Goal: Find specific page/section: Find specific page/section

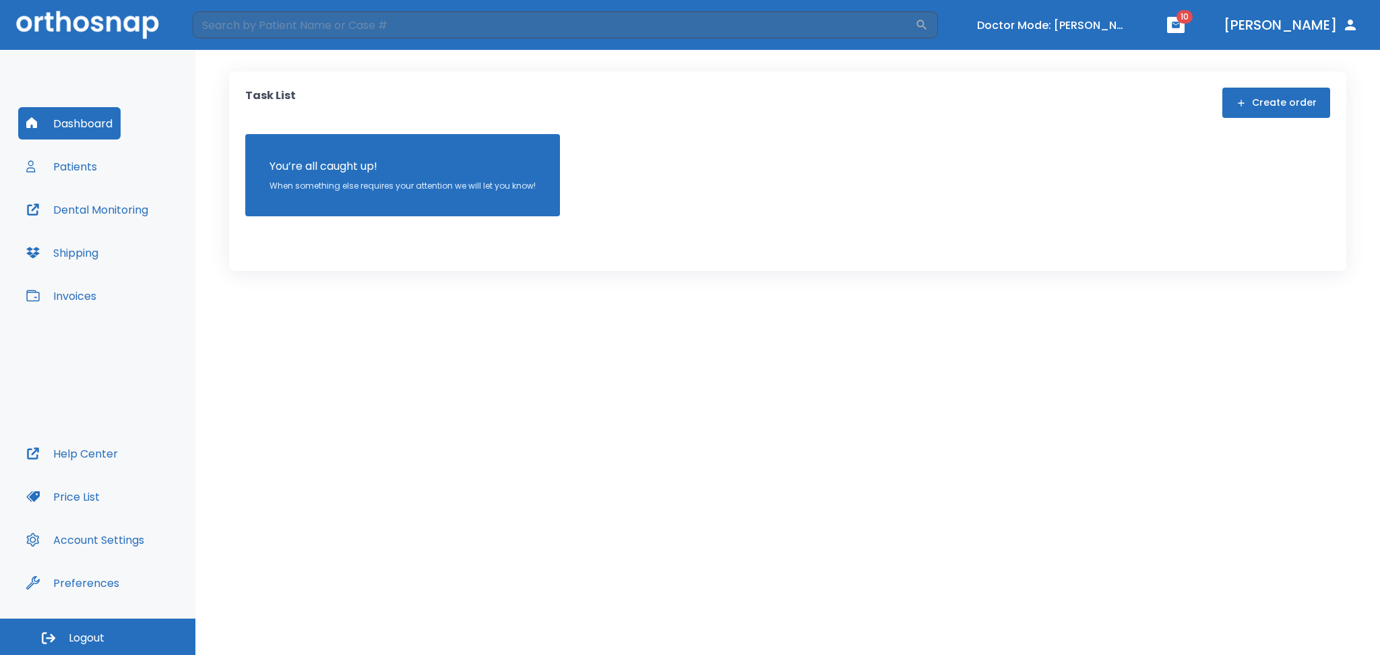
click at [73, 172] on button "Patients" at bounding box center [61, 166] width 87 height 32
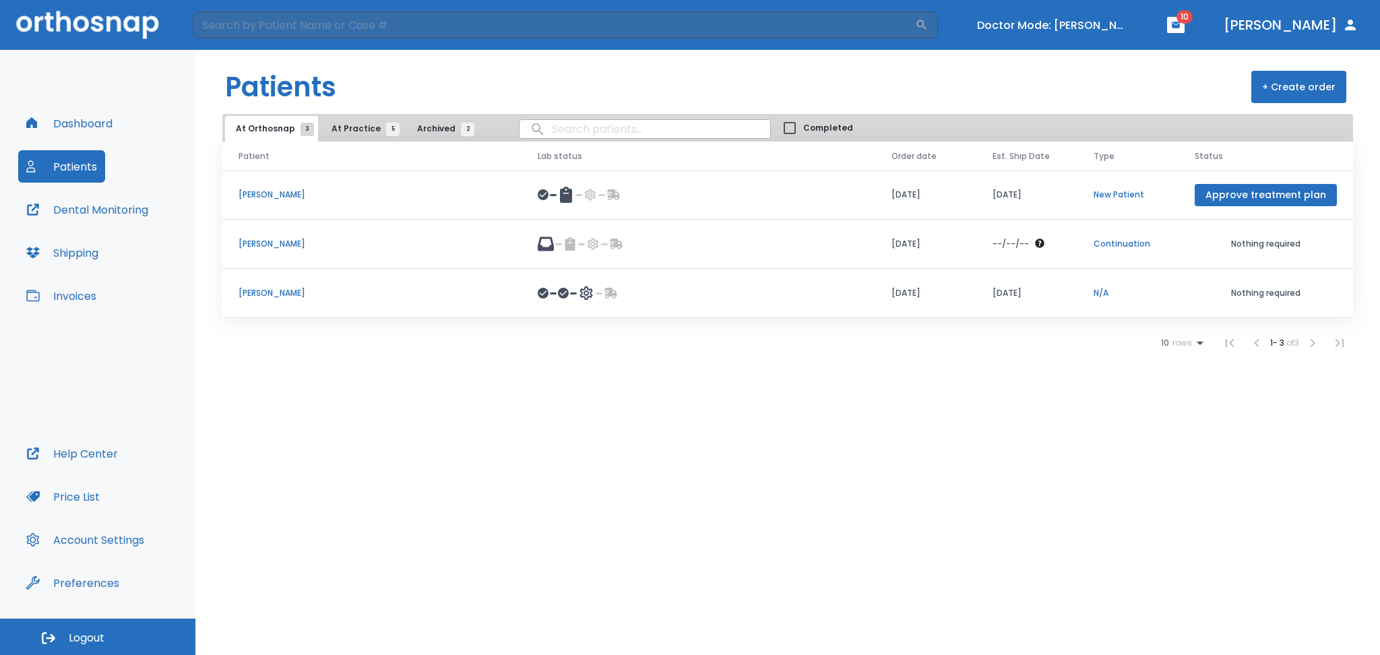
click at [354, 133] on span "At Practice 5" at bounding box center [361, 129] width 61 height 12
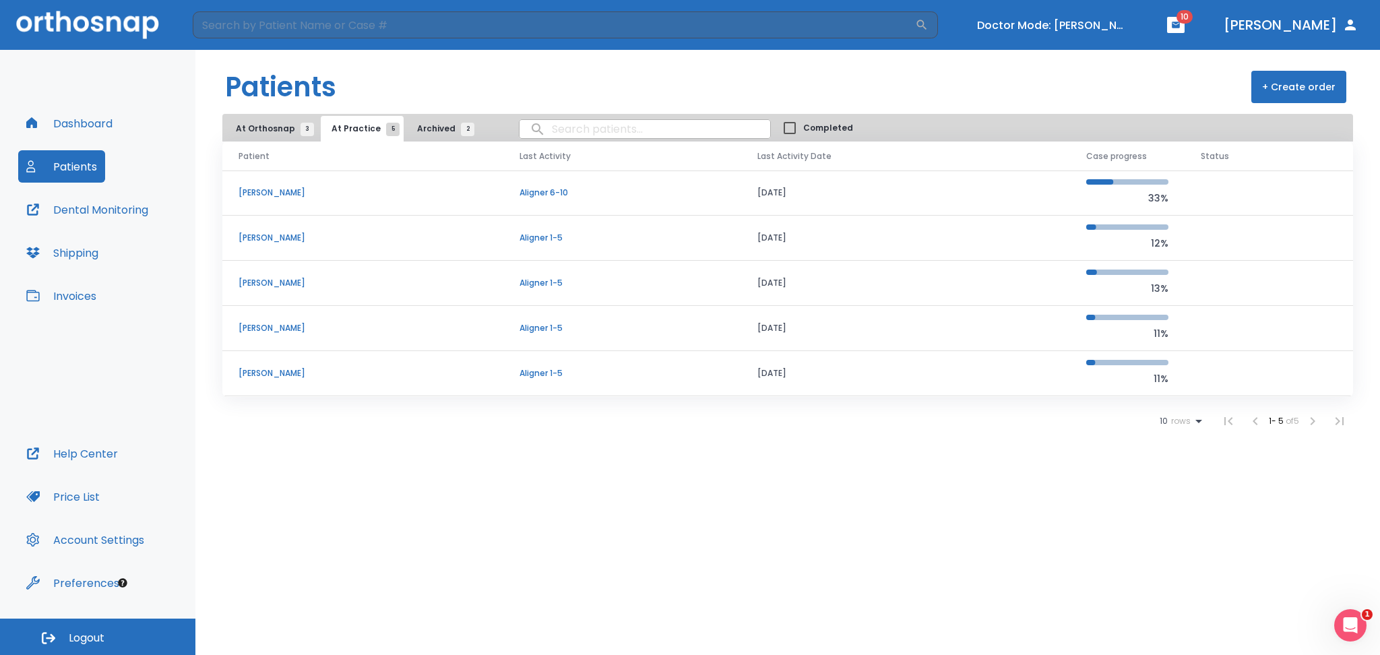
click at [251, 321] on td "[PERSON_NAME]" at bounding box center [362, 328] width 281 height 45
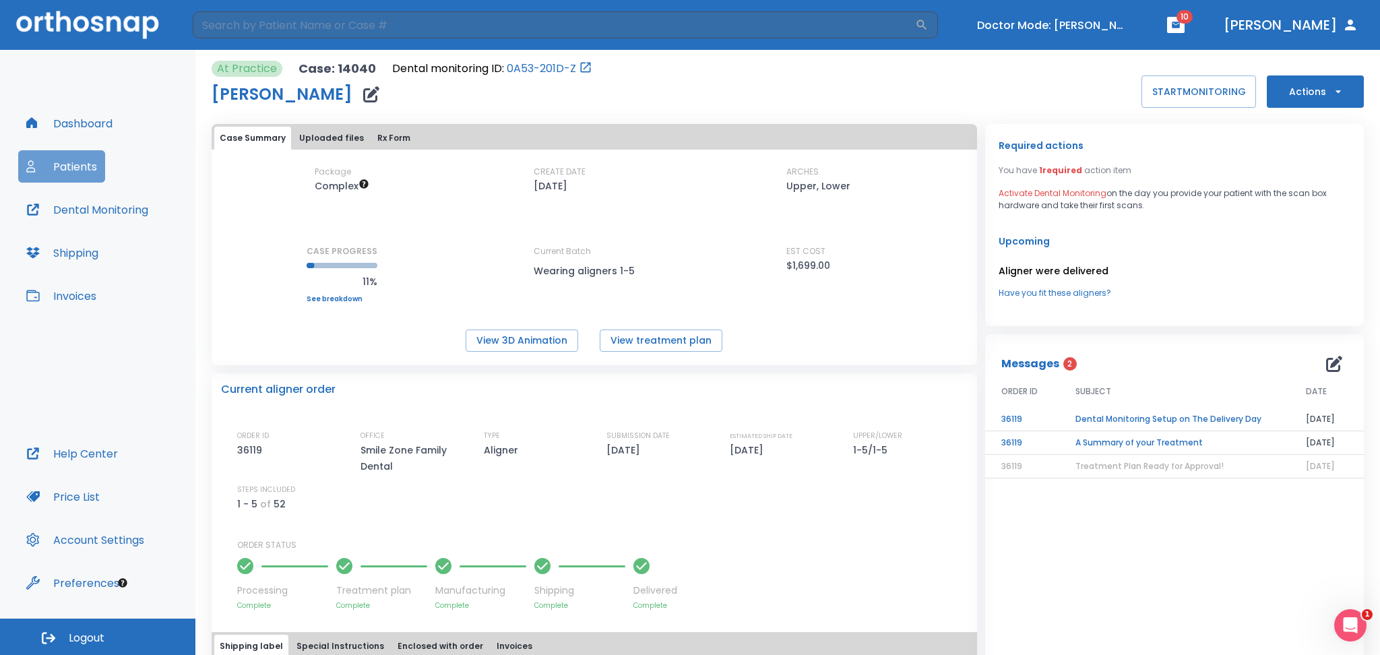
click at [65, 160] on button "Patients" at bounding box center [61, 166] width 87 height 32
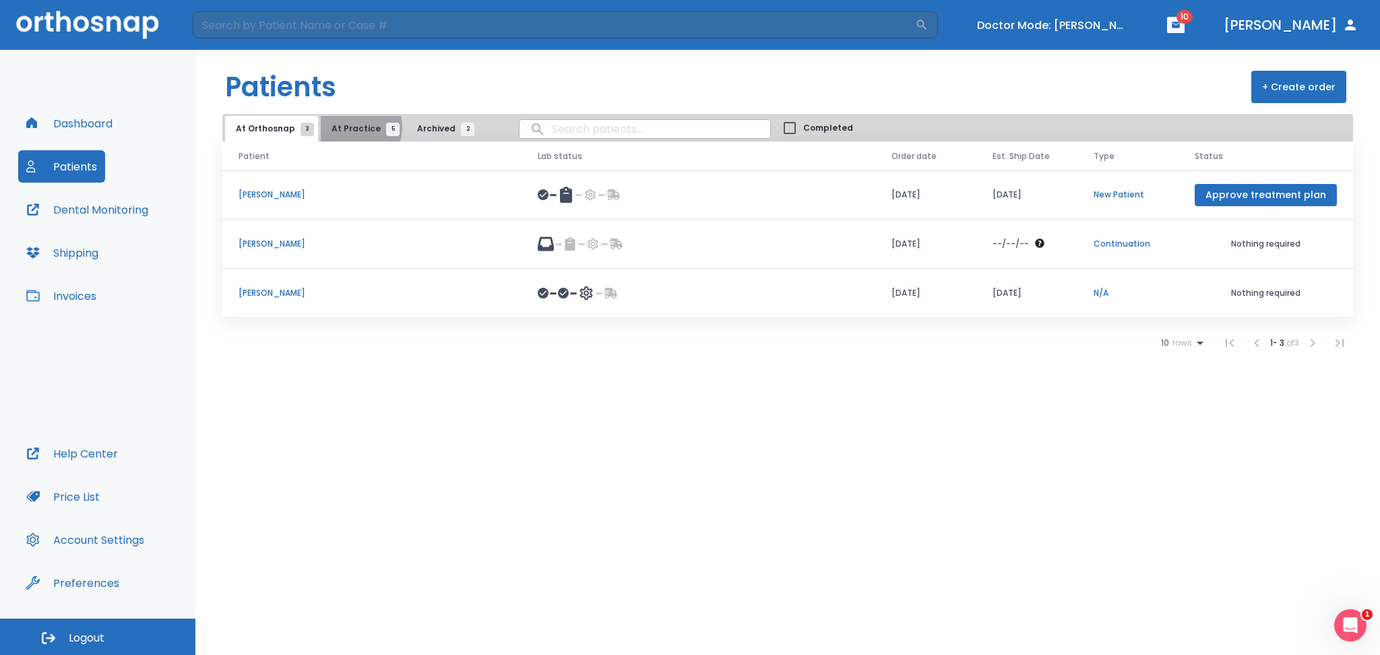
click at [346, 127] on span "At Practice 5" at bounding box center [361, 129] width 61 height 12
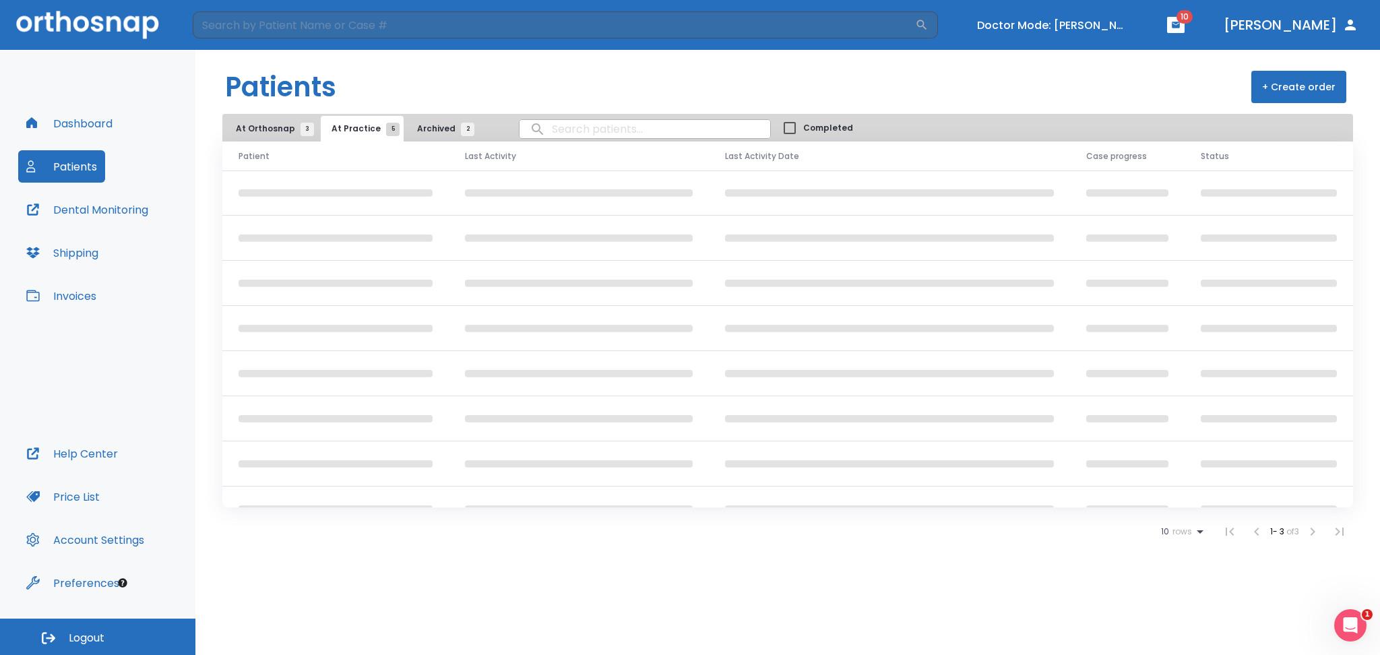
click at [257, 133] on span "At Orthosnap 3" at bounding box center [271, 129] width 71 height 12
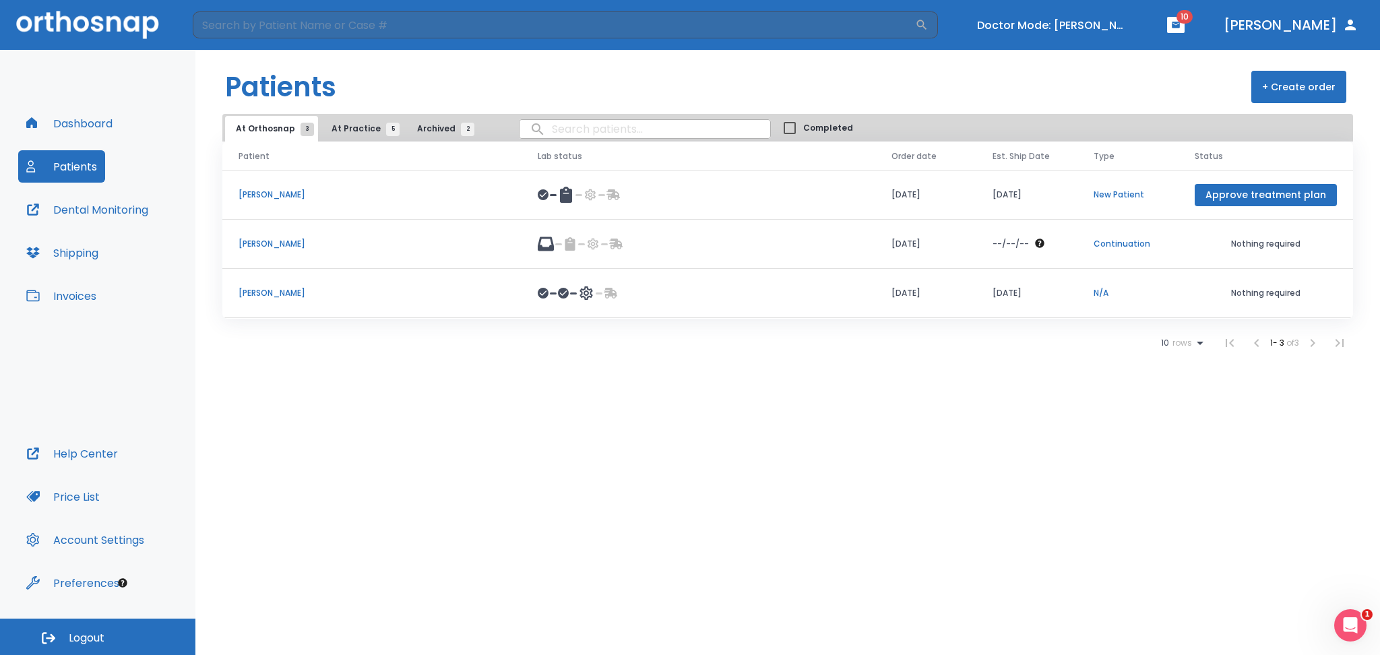
click at [252, 247] on p "[PERSON_NAME]" at bounding box center [372, 244] width 267 height 12
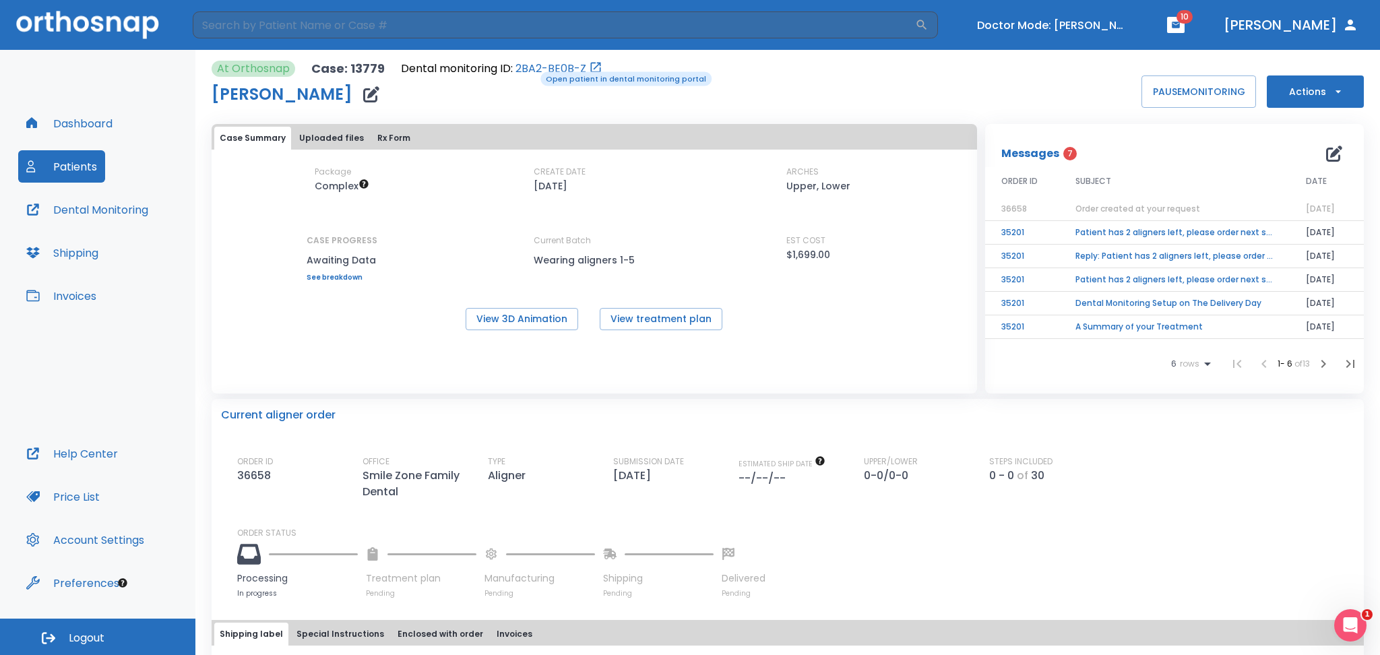
click at [531, 70] on link "2BA2-BE0B-Z" at bounding box center [550, 69] width 71 height 16
click at [78, 171] on button "Patients" at bounding box center [61, 166] width 87 height 32
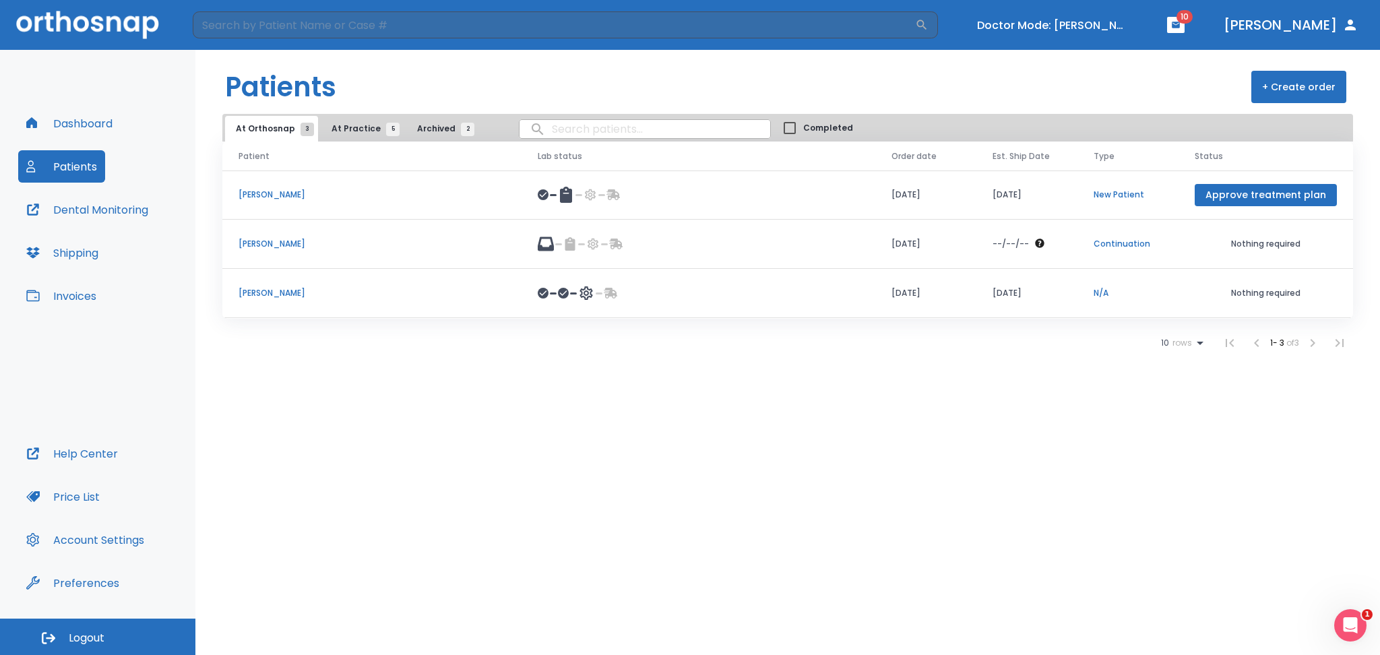
click at [386, 125] on span "5" at bounding box center [392, 129] width 13 height 13
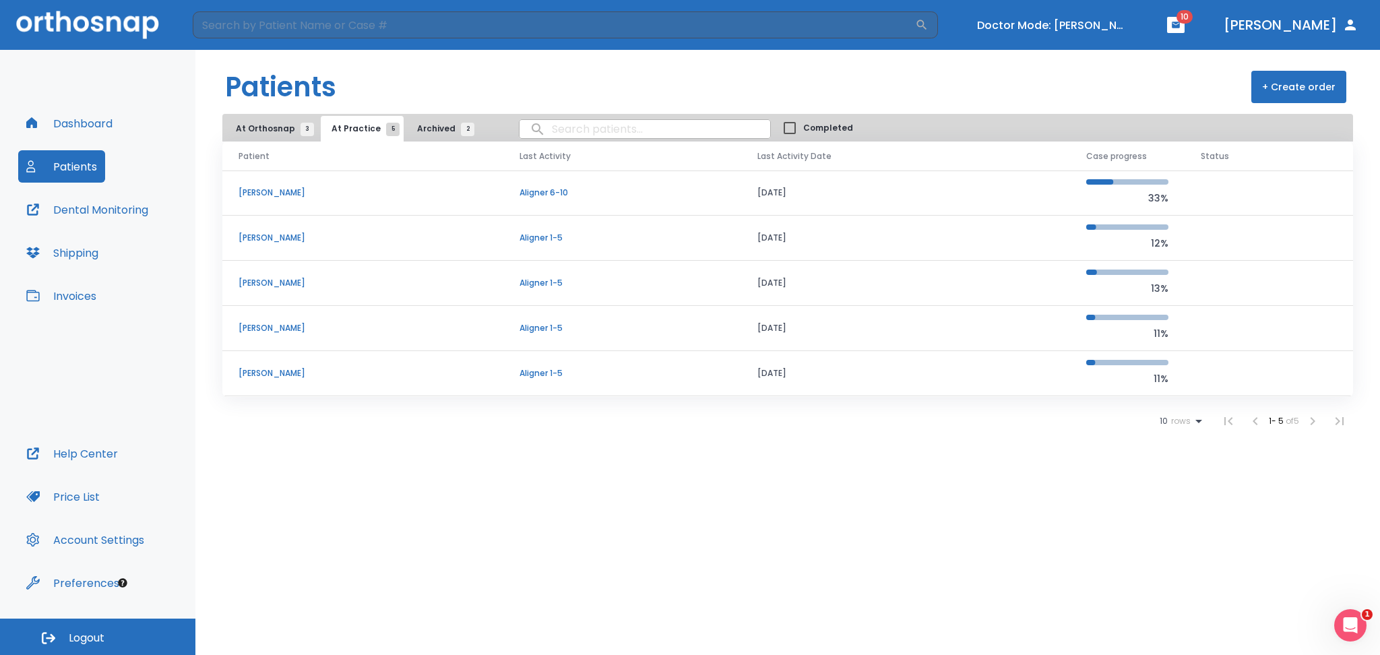
click at [274, 329] on p "[PERSON_NAME]" at bounding box center [363, 328] width 249 height 12
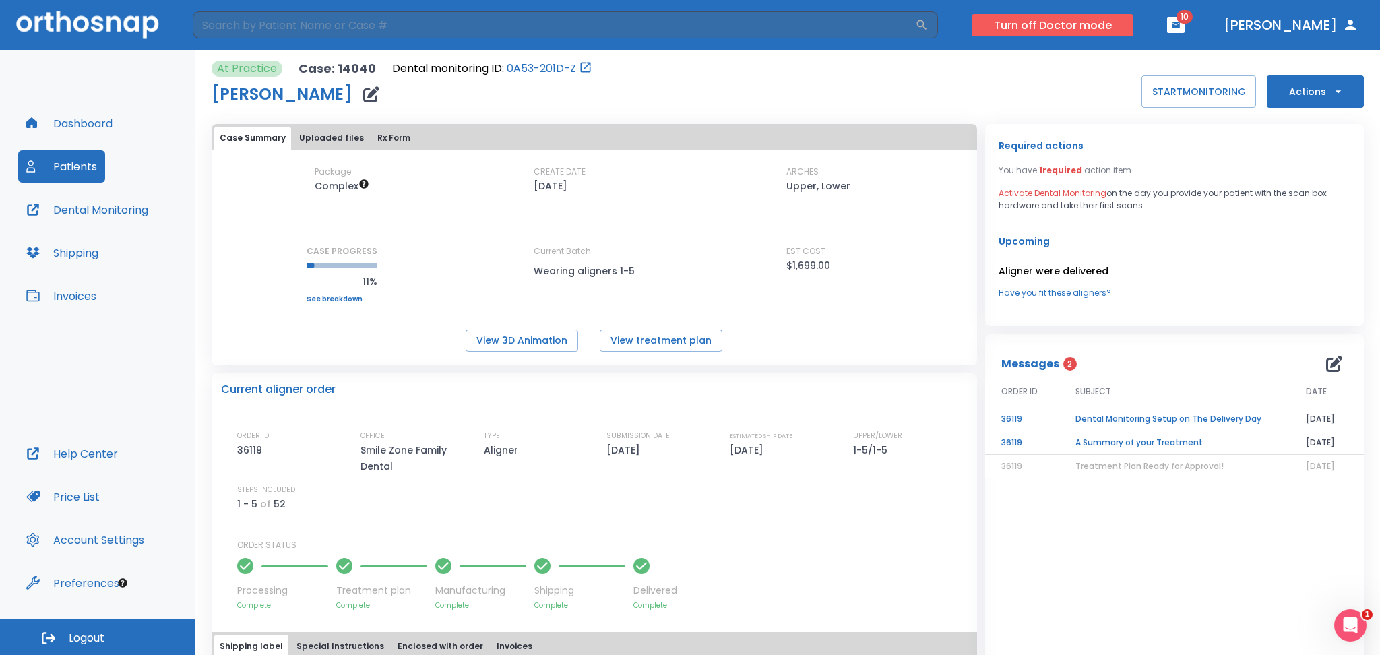
click at [1031, 28] on button "Turn off Doctor mode" at bounding box center [1053, 25] width 162 height 22
